Goal: Unclear: Unclear

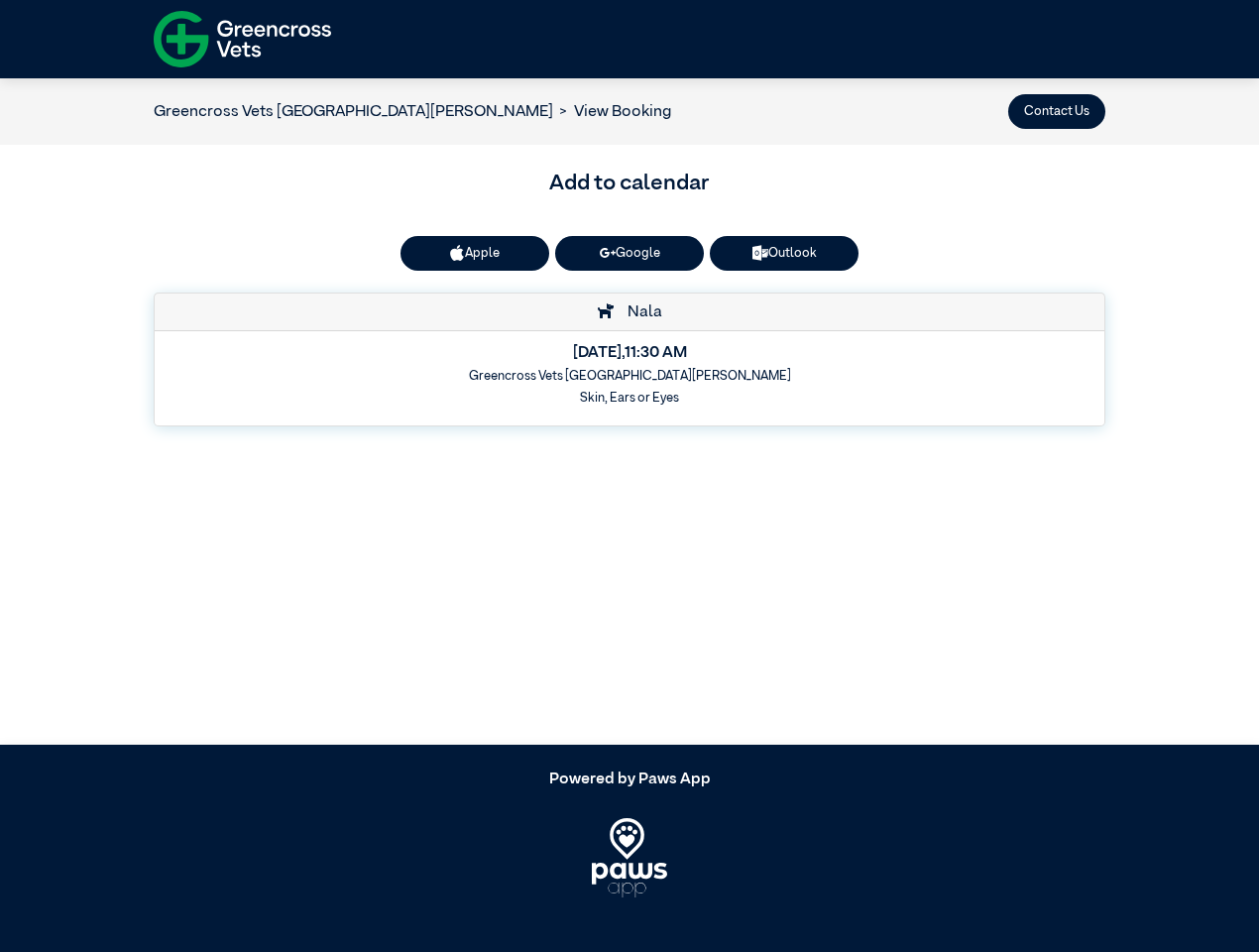
click at [1056, 111] on button "Contact Us" at bounding box center [1056, 111] width 97 height 35
click at [475, 252] on button "Apple" at bounding box center [475, 252] width 149 height 35
